Goal: Use online tool/utility: Utilize a website feature to perform a specific function

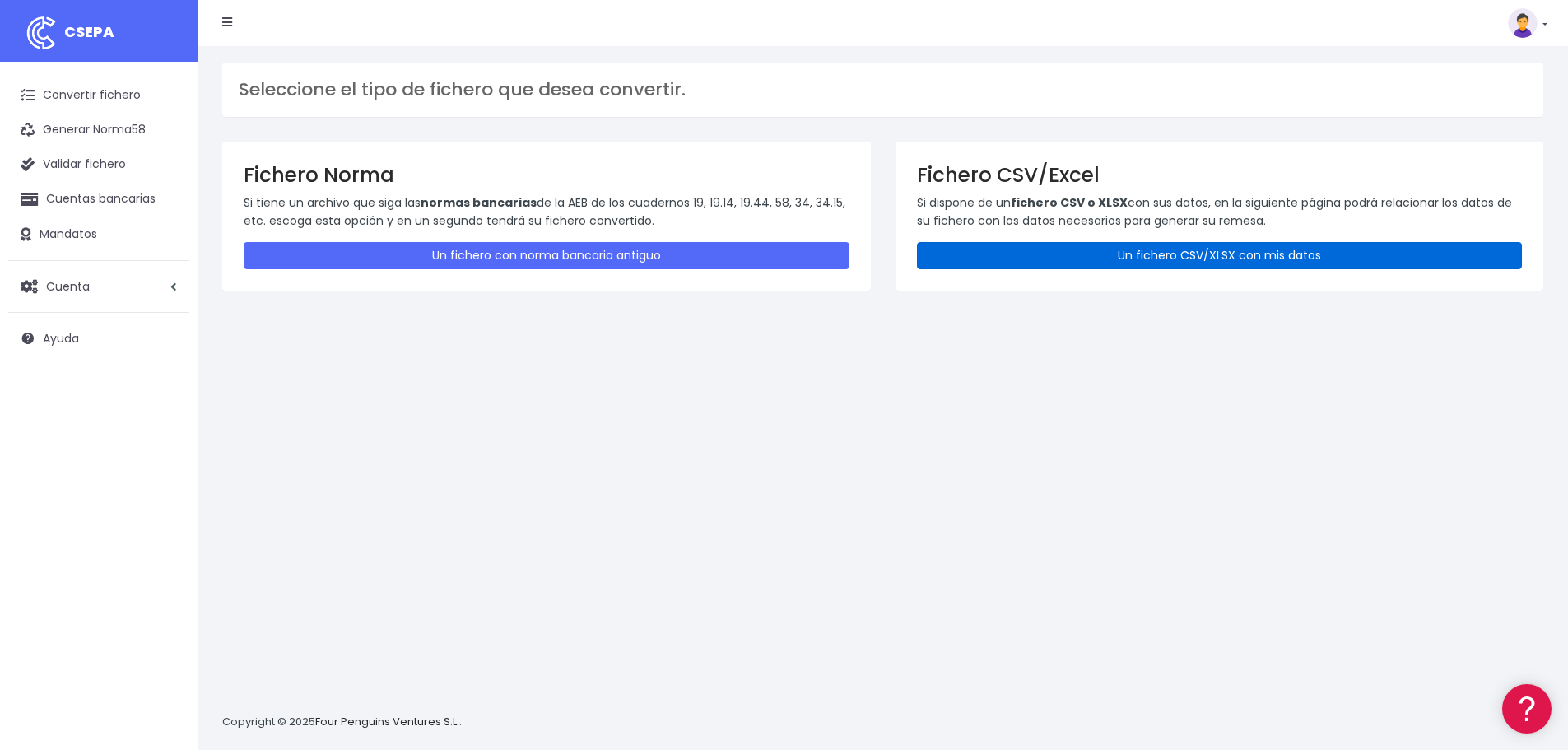
click at [1092, 251] on link "Un fichero CSV/XLSX con mis datos" at bounding box center [1219, 255] width 606 height 27
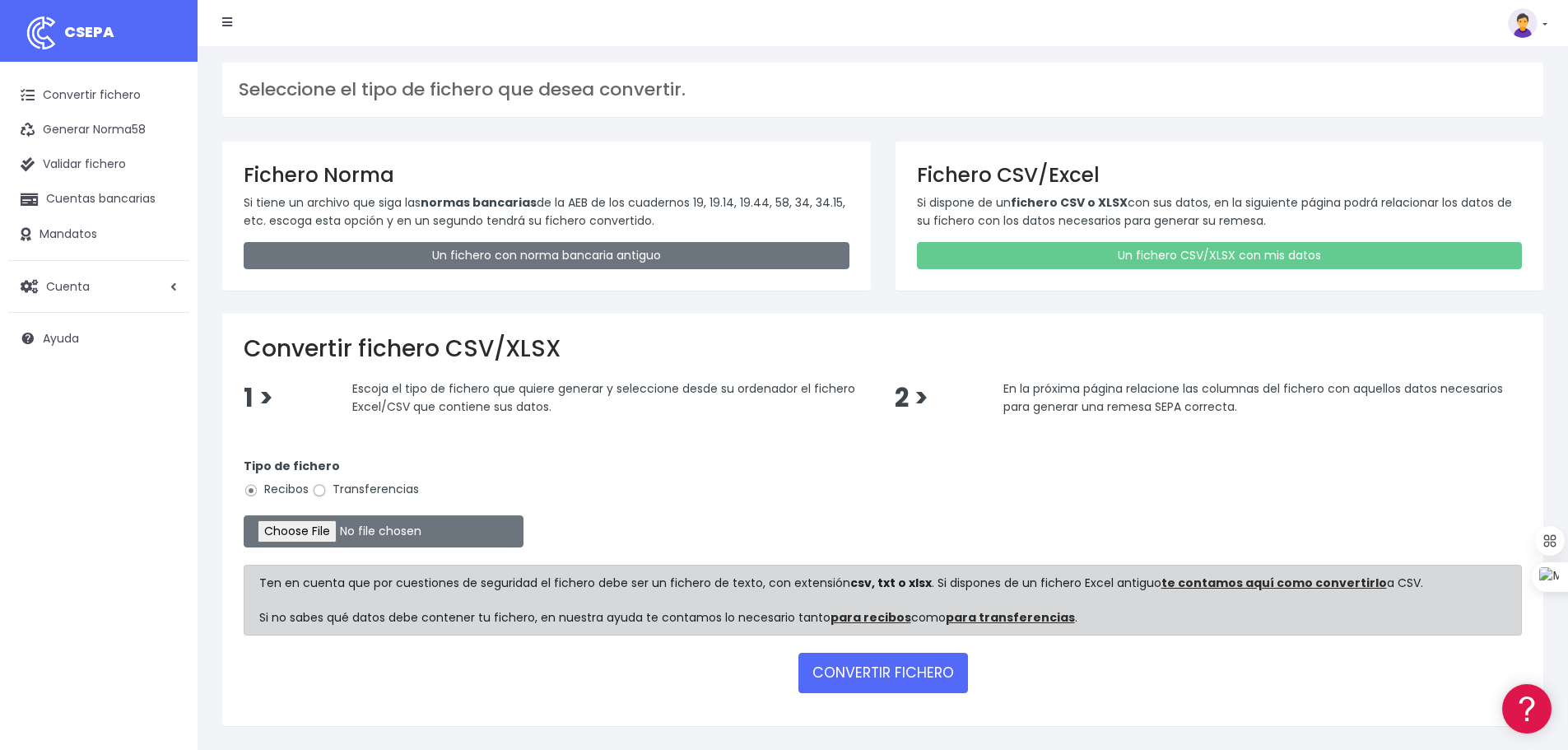
click at [326, 493] on input "Transferencias" at bounding box center [319, 490] width 15 height 15
radio input "true"
click at [325, 533] on input "file" at bounding box center [383, 531] width 280 height 32
type input "C:\fakepath\transferencias-2025-10-03.csv"
click at [871, 679] on button "CONVERTIR FICHERO" at bounding box center [883, 673] width 170 height 39
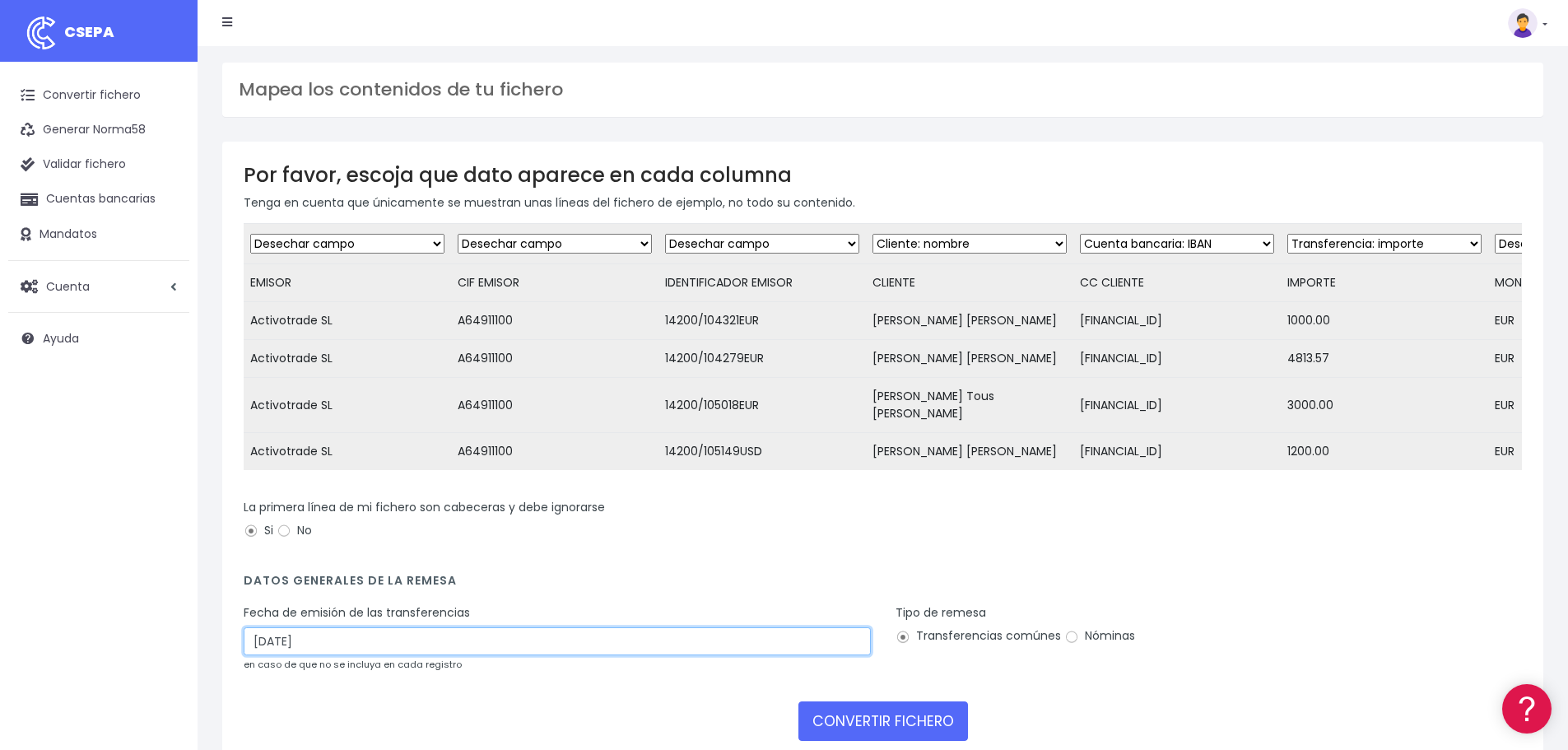
click at [326, 656] on input "06/10/2025" at bounding box center [557, 641] width 627 height 28
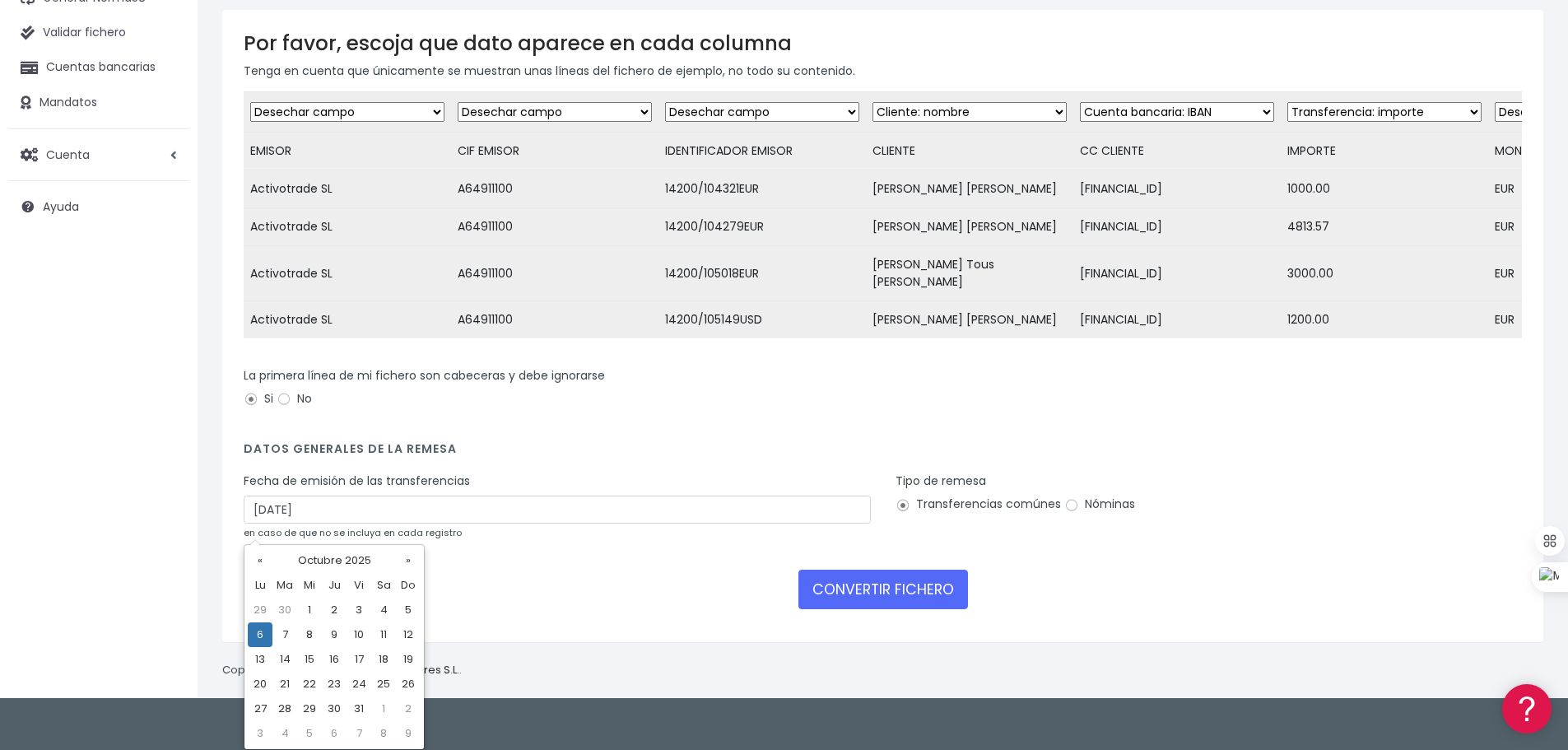
click at [263, 638] on td "6" at bounding box center [260, 634] width 25 height 25
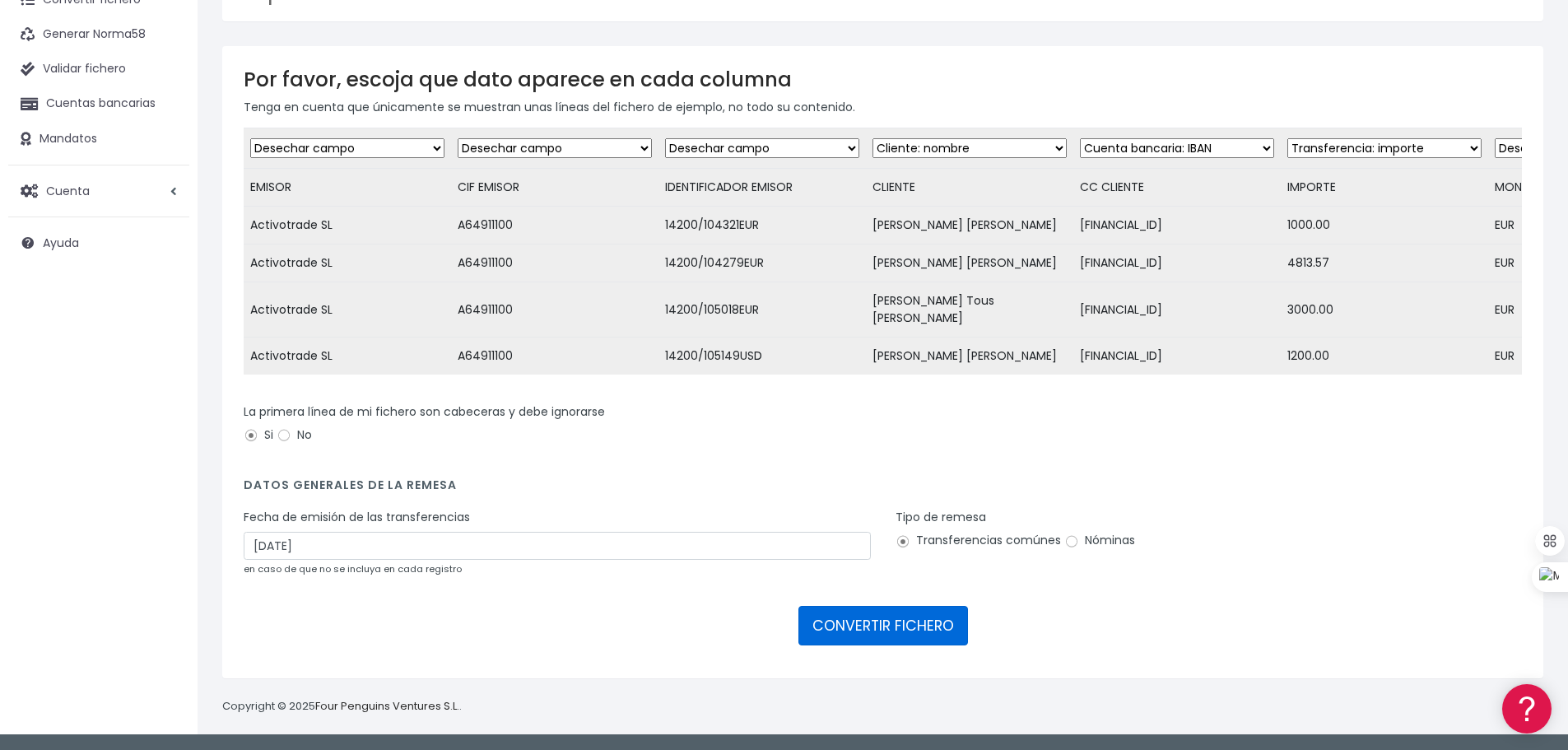
click at [883, 630] on button "CONVERTIR FICHERO" at bounding box center [883, 626] width 170 height 39
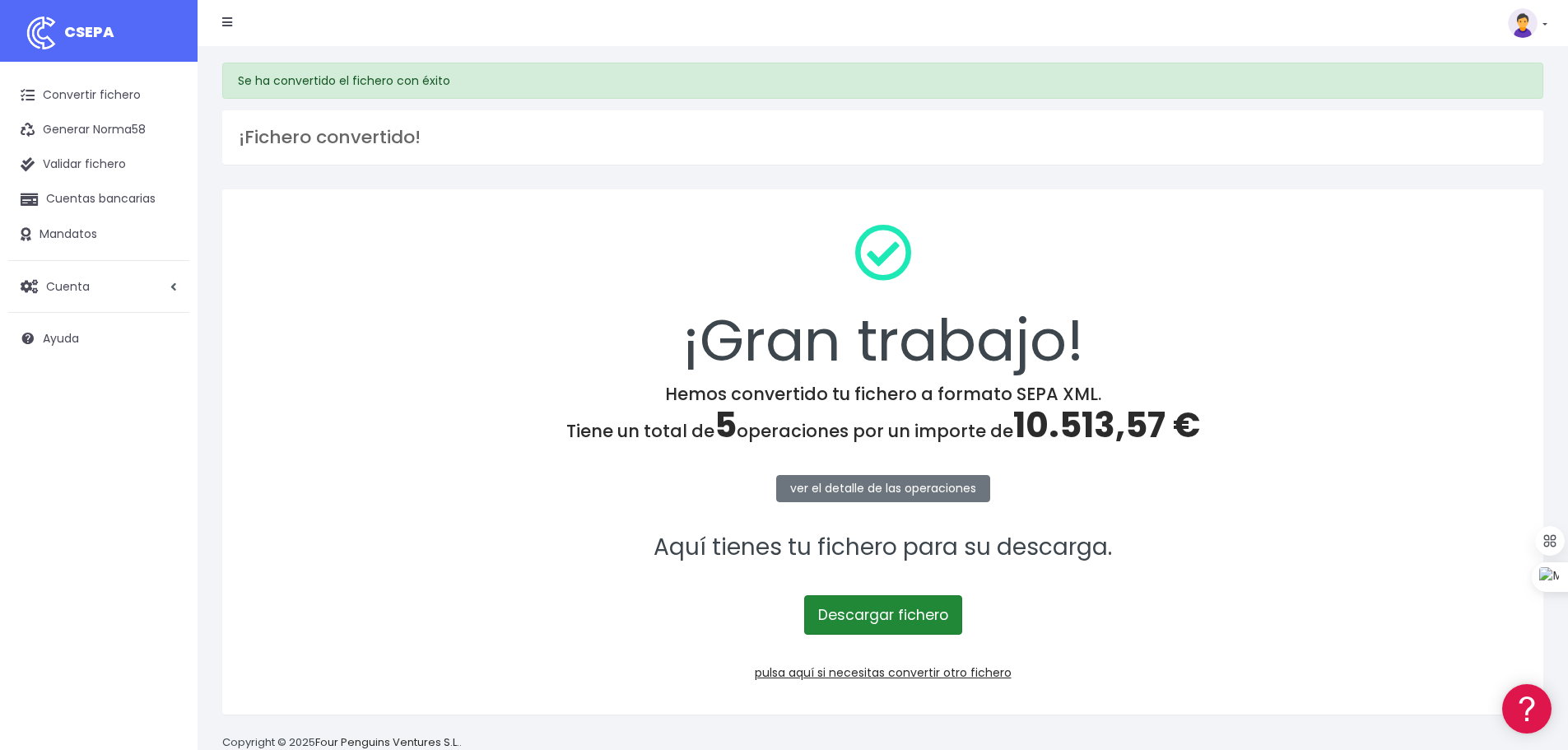
click at [870, 614] on link "Descargar fichero" at bounding box center [883, 615] width 158 height 39
